Goal: Task Accomplishment & Management: Manage account settings

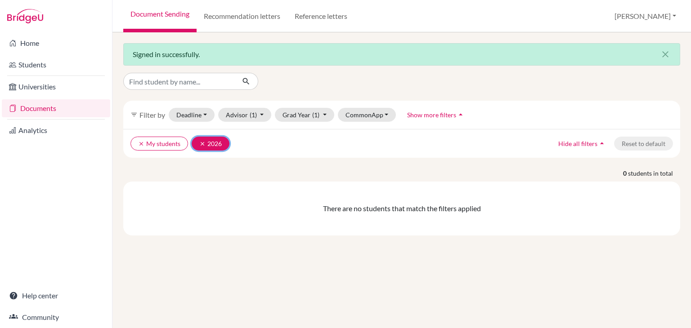
click at [201, 141] on icon "clear" at bounding box center [202, 144] width 6 height 6
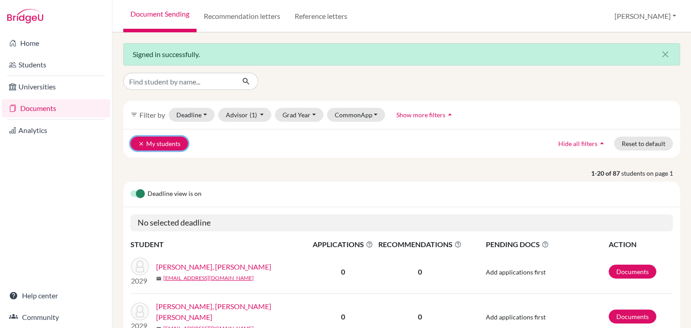
click at [140, 144] on icon "clear" at bounding box center [141, 144] width 6 height 6
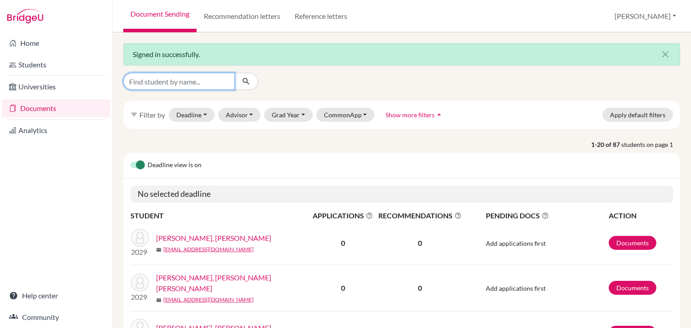
click at [189, 81] on input "Find student by name..." at bounding box center [179, 81] width 112 height 17
type input "[PERSON_NAME]"
click button "submit" at bounding box center [246, 81] width 24 height 17
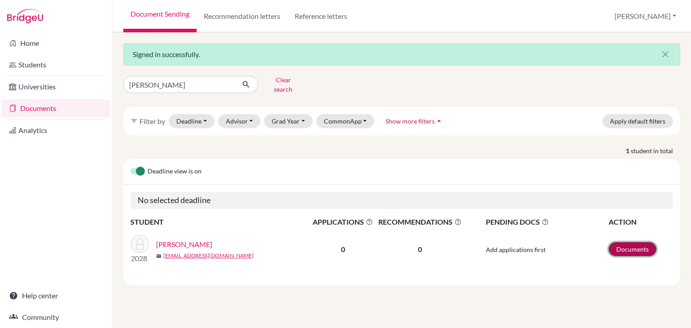
click at [634, 243] on link "Documents" at bounding box center [633, 249] width 48 height 14
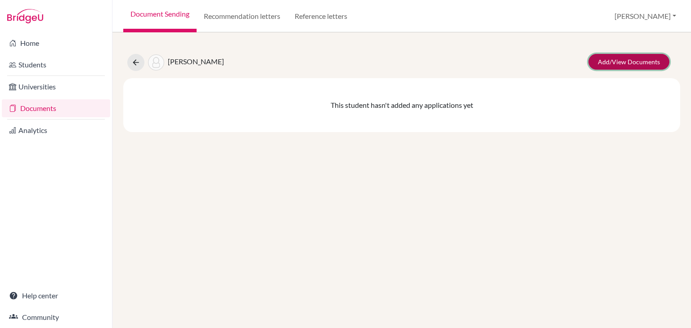
click at [627, 61] on link "Add/View Documents" at bounding box center [628, 62] width 81 height 16
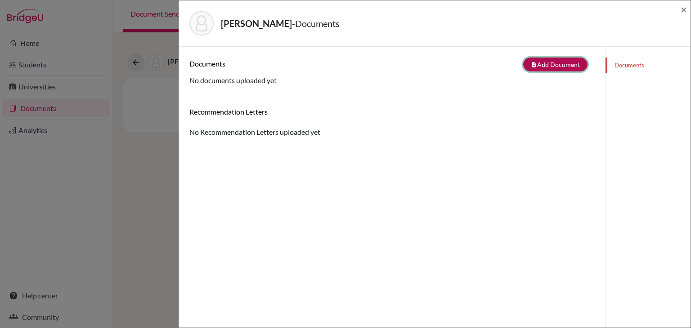
click at [563, 63] on button "note_add Add Document" at bounding box center [555, 65] width 64 height 14
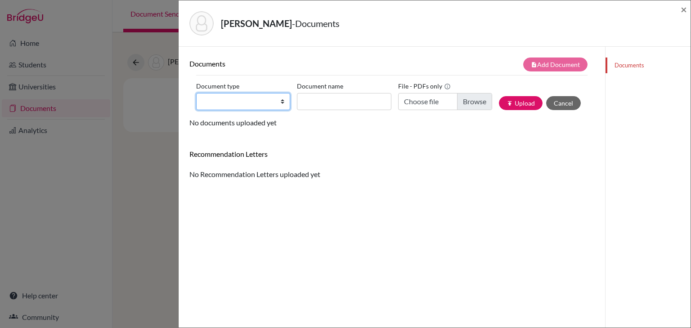
click at [224, 108] on select "Change explanation for Common App reports Counselor recommendation Fee waiver I…" at bounding box center [243, 101] width 94 height 17
click at [196, 93] on select "Change explanation for Common App reports Counselor recommendation Fee waiver I…" at bounding box center [243, 101] width 94 height 17
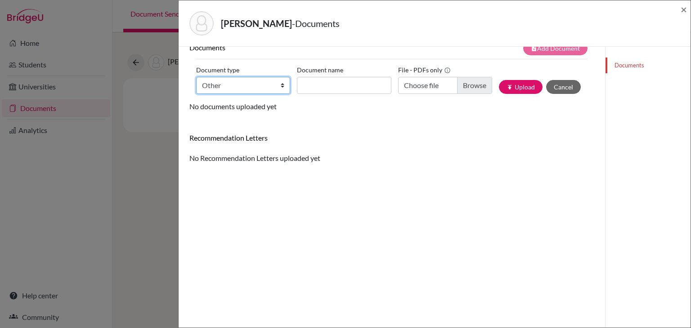
scroll to position [17, 0]
select select "39"
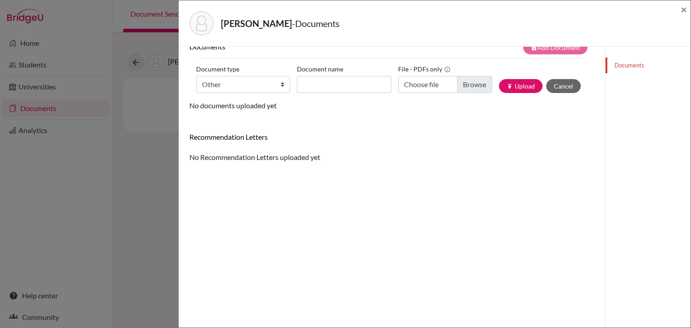
click at [334, 71] on label "Document name" at bounding box center [320, 69] width 46 height 14
click at [334, 76] on input "Document name" at bounding box center [344, 84] width 94 height 17
type input "t"
type input "Transfer Transcript G9"
click at [435, 87] on input "Choose file" at bounding box center [445, 84] width 94 height 17
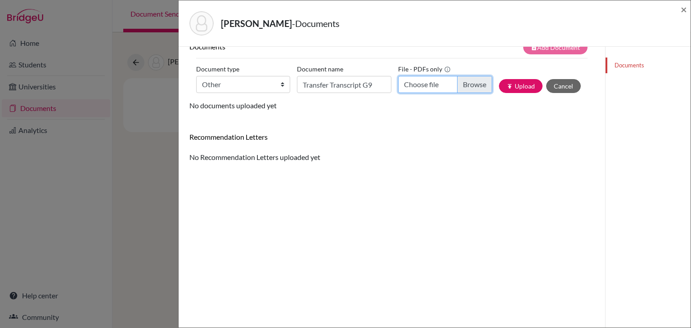
type input "C:\fakepath\Khulood Ali Alhilali.pdf"
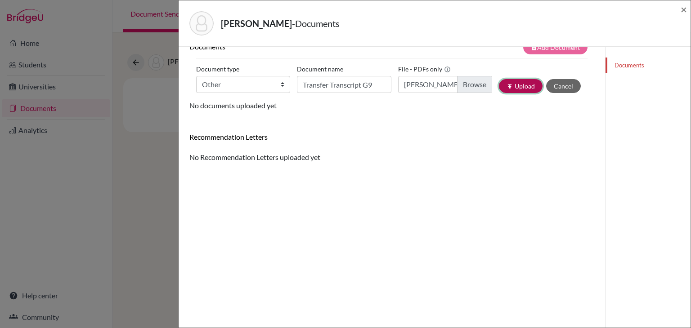
click at [518, 85] on button "publish Upload" at bounding box center [521, 86] width 44 height 14
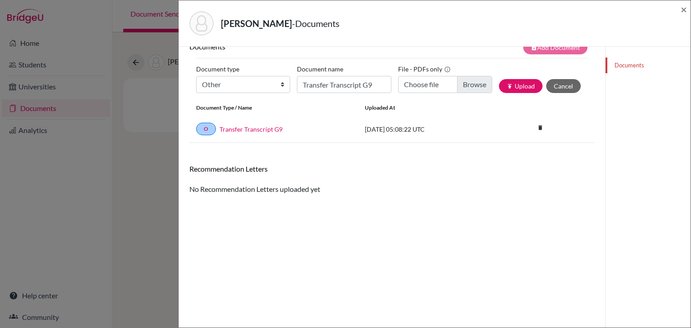
scroll to position [0, 0]
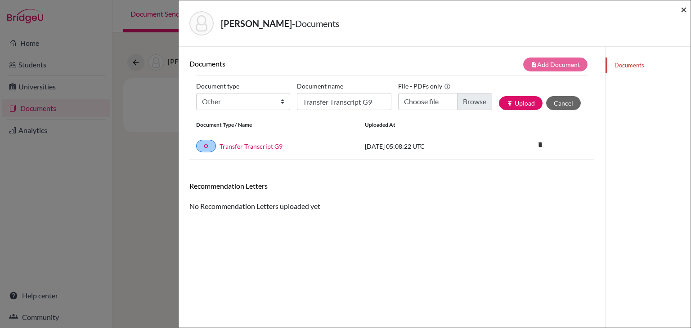
click at [686, 9] on span "×" at bounding box center [683, 9] width 6 height 13
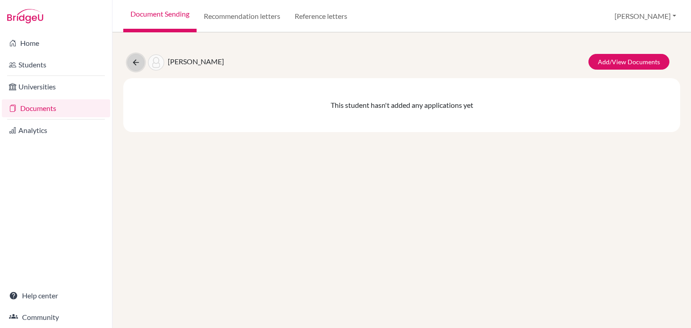
click at [136, 63] on icon at bounding box center [135, 62] width 9 height 9
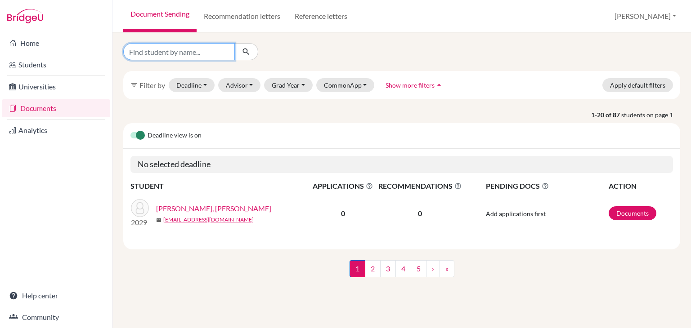
click at [210, 46] on input "Find student by name..." at bounding box center [179, 51] width 112 height 17
click at [203, 51] on input "Find student by name..." at bounding box center [179, 51] width 112 height 17
type input "a"
type input "soureya"
click button "submit" at bounding box center [246, 51] width 24 height 17
